Goal: Check status: Verify the current state of an ongoing process or item

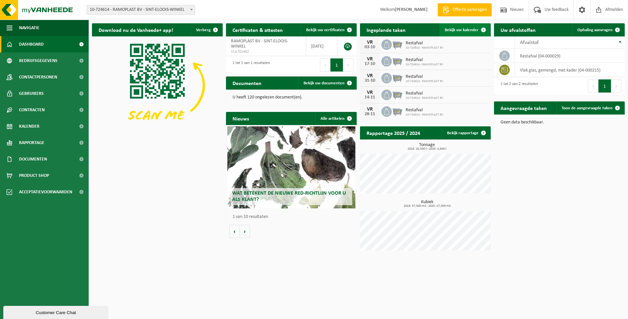
click at [469, 33] on link "Bekijk uw kalender" at bounding box center [465, 29] width 51 height 13
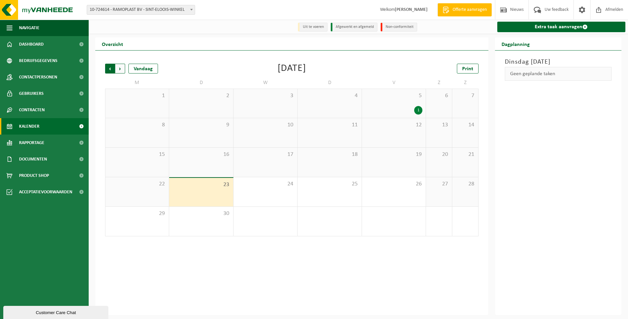
click at [119, 69] on span "Volgende" at bounding box center [120, 69] width 10 height 10
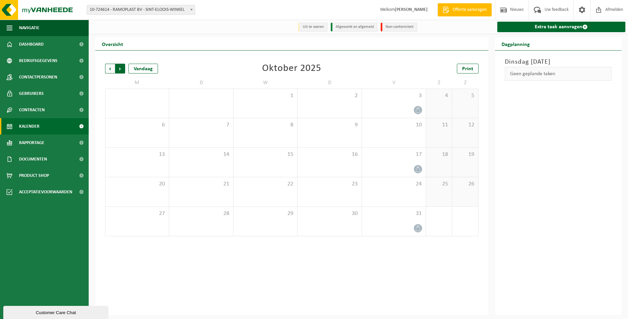
click at [105, 70] on span "Vorige" at bounding box center [110, 69] width 10 height 10
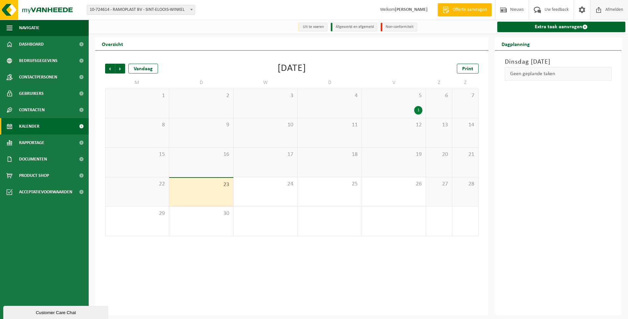
click at [619, 7] on span "Afmelden" at bounding box center [614, 9] width 21 height 19
